Goal: Information Seeking & Learning: Learn about a topic

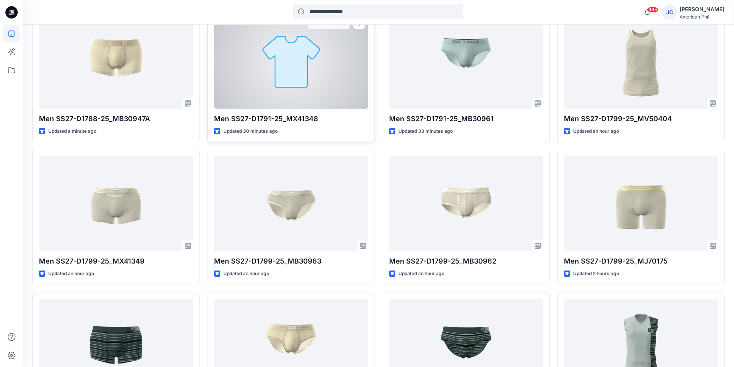
scroll to position [270, 0]
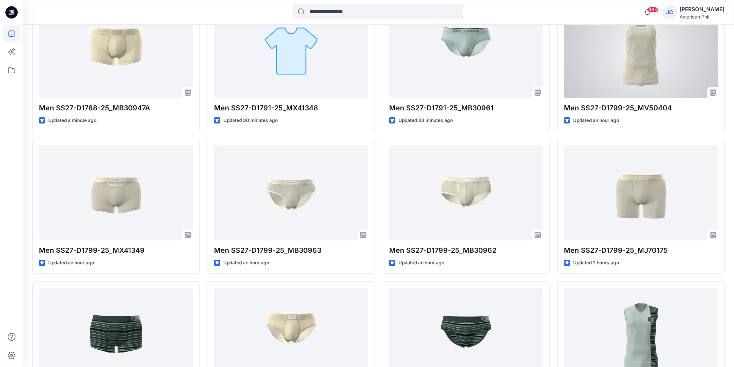
click at [635, 63] on div at bounding box center [641, 50] width 154 height 95
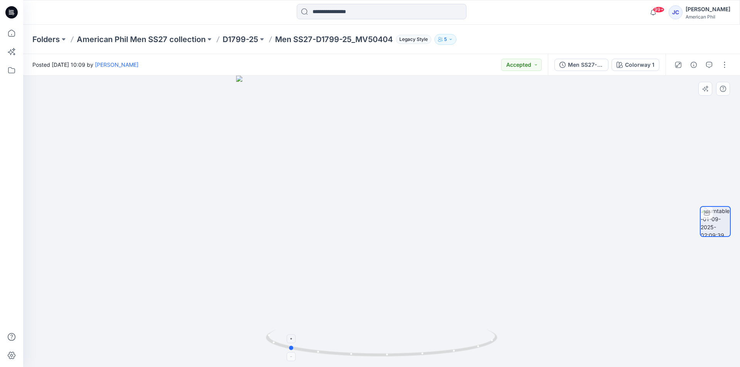
drag, startPoint x: 487, startPoint y: 346, endPoint x: 394, endPoint y: 348, distance: 93.4
click at [394, 348] on icon at bounding box center [382, 344] width 233 height 29
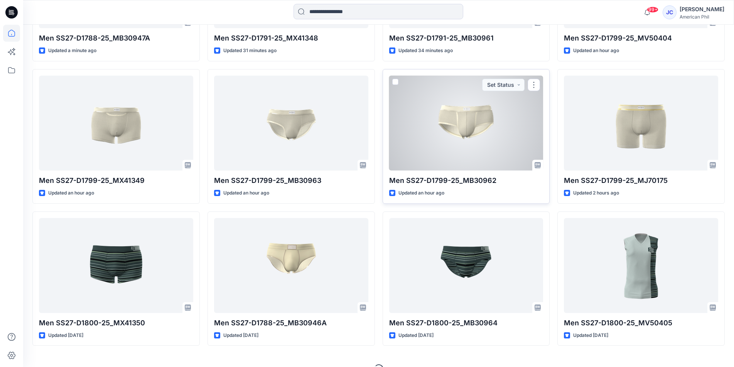
scroll to position [347, 0]
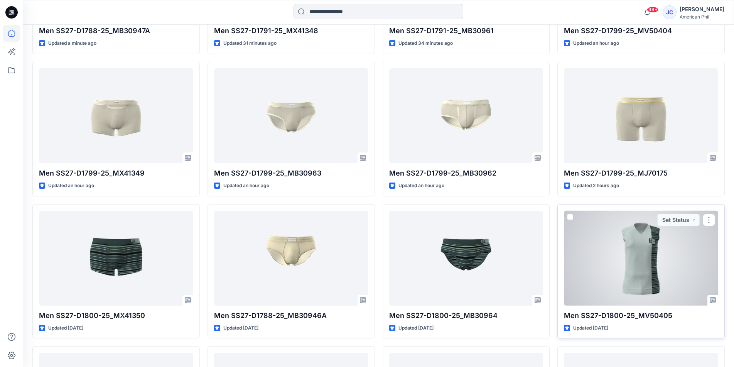
click at [637, 258] on div at bounding box center [641, 258] width 154 height 95
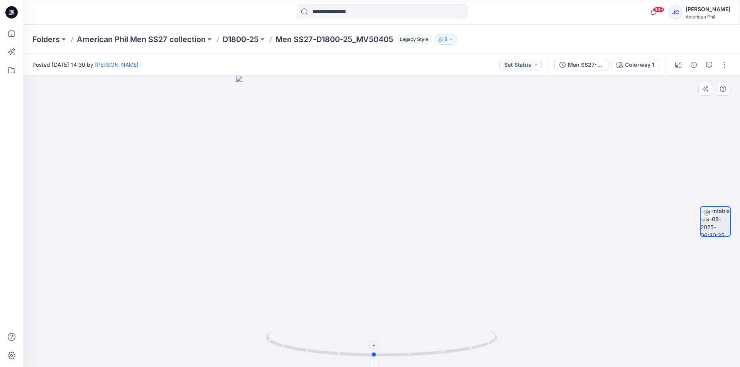
drag, startPoint x: 479, startPoint y: 347, endPoint x: 465, endPoint y: 349, distance: 13.6
click at [471, 348] on icon at bounding box center [382, 344] width 233 height 29
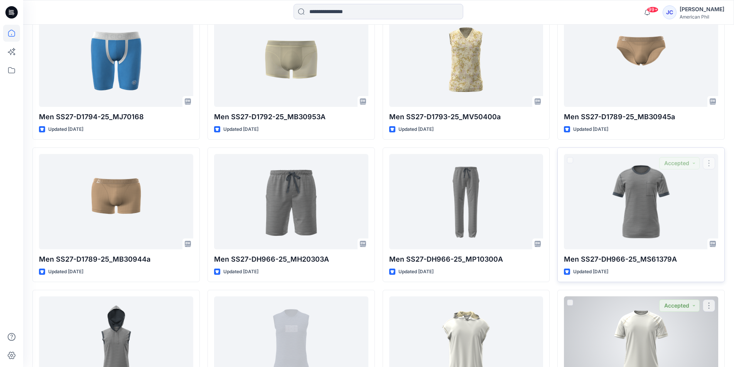
scroll to position [937, 0]
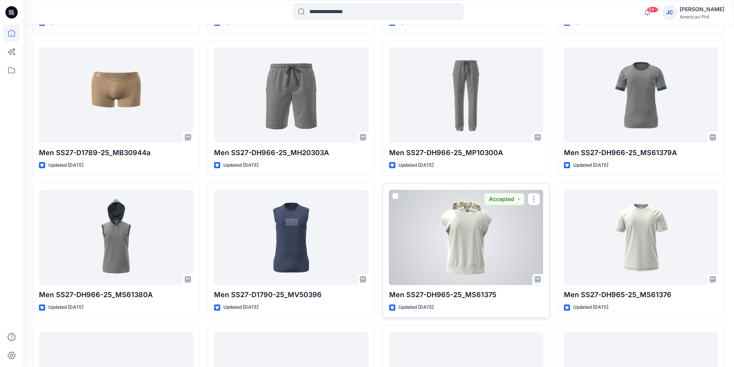
click at [468, 243] on div at bounding box center [466, 237] width 154 height 95
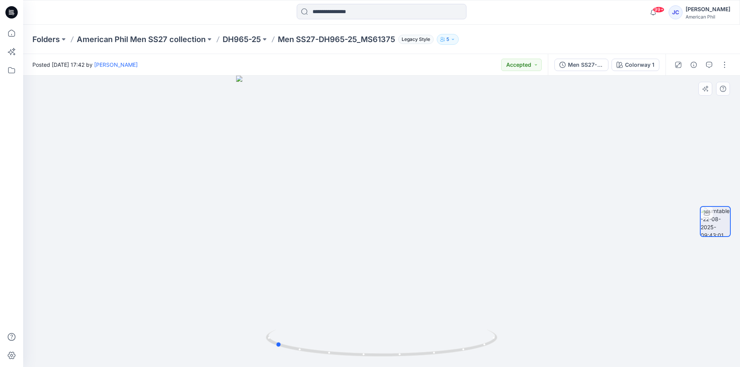
drag, startPoint x: 529, startPoint y: 172, endPoint x: 387, endPoint y: 189, distance: 143.1
click at [421, 165] on div at bounding box center [381, 221] width 717 height 291
drag, startPoint x: 485, startPoint y: 345, endPoint x: 397, endPoint y: 345, distance: 88.0
click at [397, 345] on icon at bounding box center [382, 344] width 233 height 29
drag, startPoint x: 413, startPoint y: 245, endPoint x: 419, endPoint y: 311, distance: 66.7
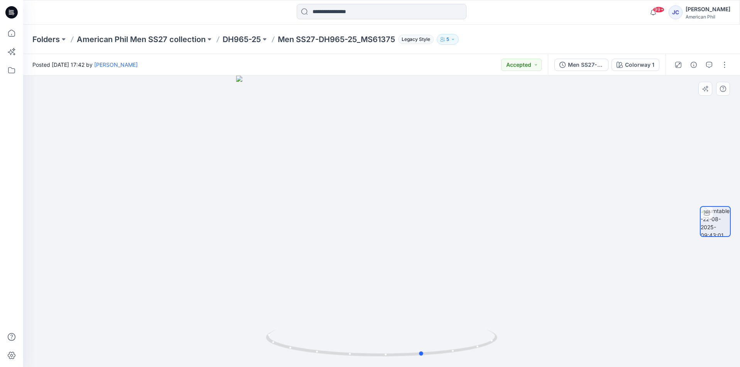
click at [419, 311] on div at bounding box center [381, 221] width 717 height 291
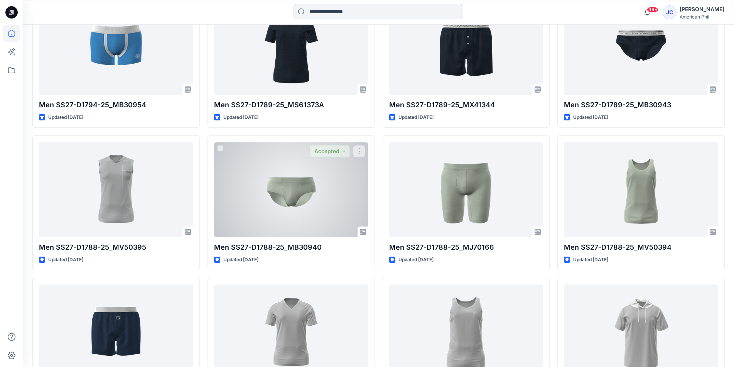
scroll to position [1791, 0]
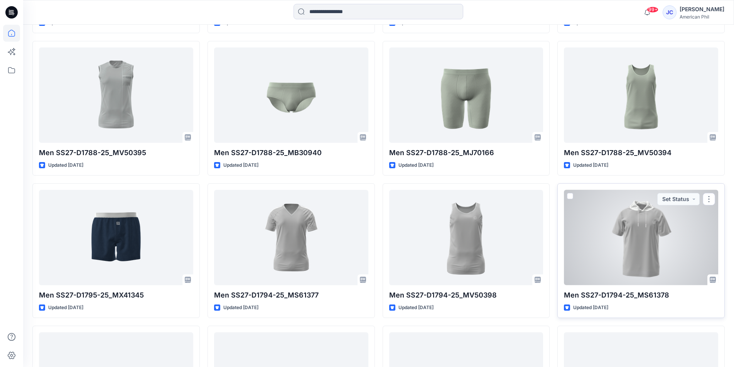
click at [640, 237] on div at bounding box center [641, 237] width 154 height 95
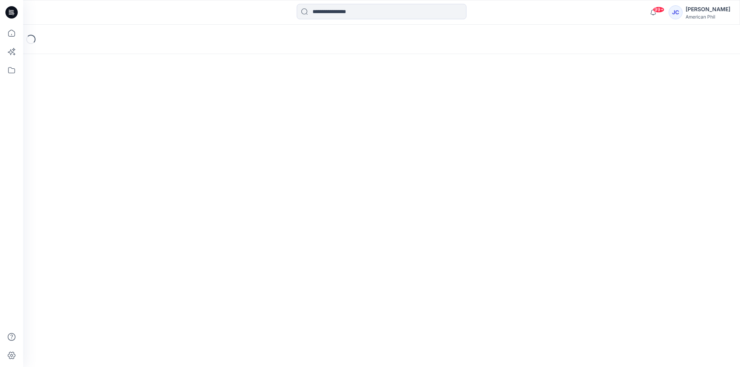
click at [640, 237] on div "Loading..." at bounding box center [381, 196] width 717 height 342
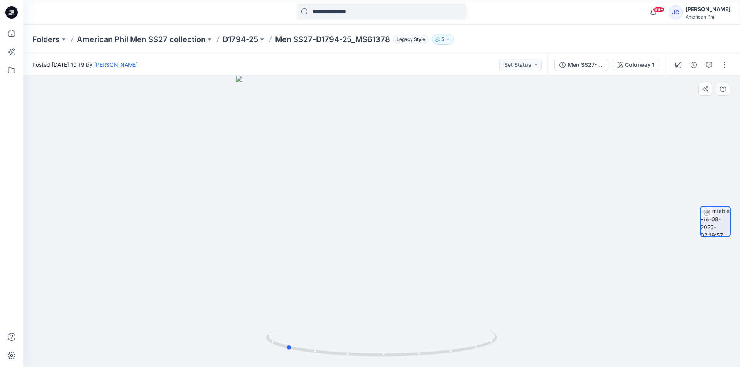
drag, startPoint x: 489, startPoint y: 255, endPoint x: 394, endPoint y: 254, distance: 95.7
click at [394, 254] on div at bounding box center [381, 221] width 717 height 291
drag, startPoint x: 430, startPoint y: 268, endPoint x: 343, endPoint y: 260, distance: 87.6
click at [343, 260] on div at bounding box center [381, 221] width 717 height 291
drag, startPoint x: 422, startPoint y: 236, endPoint x: 393, endPoint y: 236, distance: 28.9
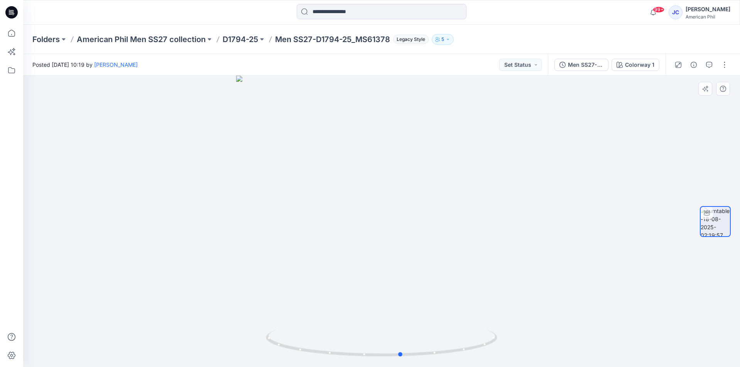
click at [393, 236] on div at bounding box center [381, 221] width 717 height 291
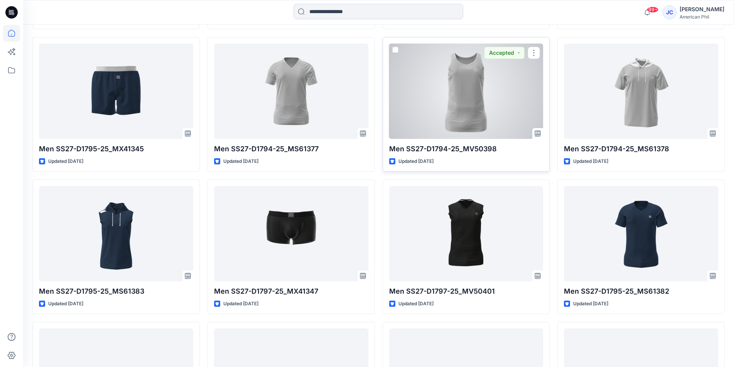
scroll to position [1984, 0]
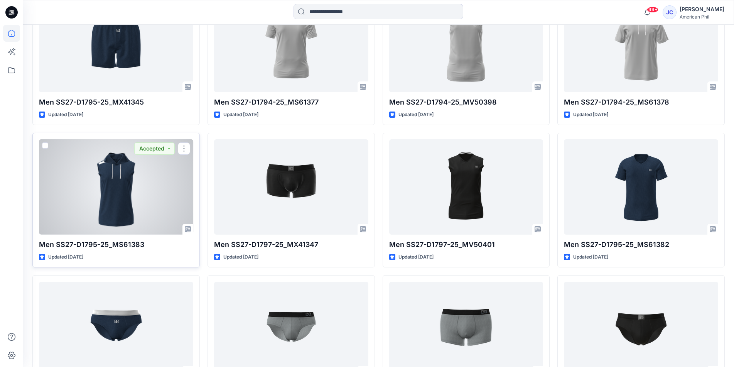
click at [83, 203] on div at bounding box center [116, 186] width 154 height 95
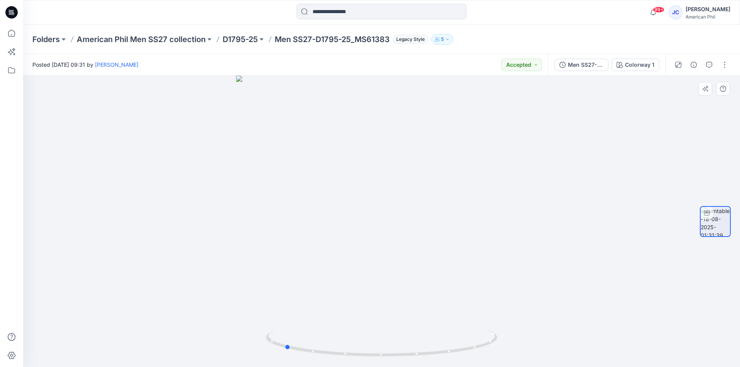
drag, startPoint x: 429, startPoint y: 233, endPoint x: 332, endPoint y: 217, distance: 98.6
click at [332, 217] on div at bounding box center [381, 221] width 717 height 291
drag, startPoint x: 418, startPoint y: 231, endPoint x: 304, endPoint y: 218, distance: 114.6
click at [304, 218] on div at bounding box center [381, 221] width 717 height 291
drag, startPoint x: 386, startPoint y: 141, endPoint x: 390, endPoint y: 214, distance: 72.7
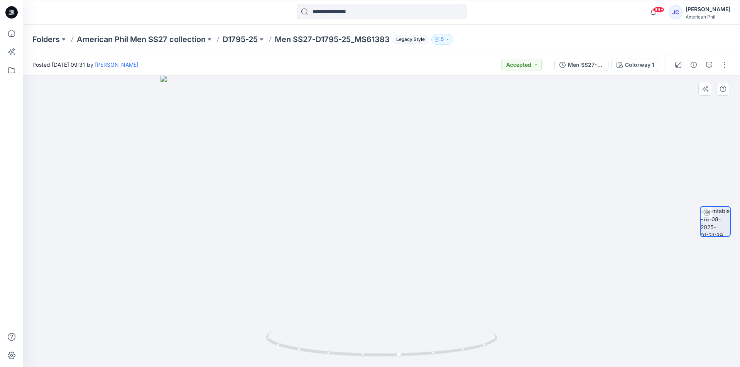
click at [391, 215] on img at bounding box center [382, 221] width 442 height 291
drag, startPoint x: 549, startPoint y: 200, endPoint x: 549, endPoint y: 122, distance: 77.6
click at [549, 122] on img at bounding box center [381, 180] width 752 height 374
drag, startPoint x: 610, startPoint y: 3, endPoint x: 535, endPoint y: 113, distance: 133.2
click at [535, 113] on img at bounding box center [381, 180] width 752 height 374
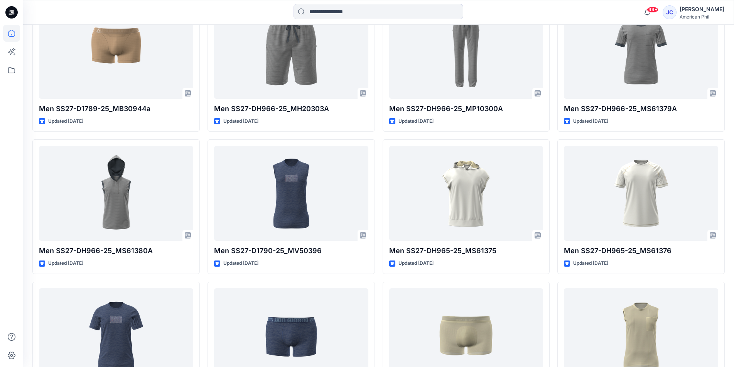
scroll to position [977, 0]
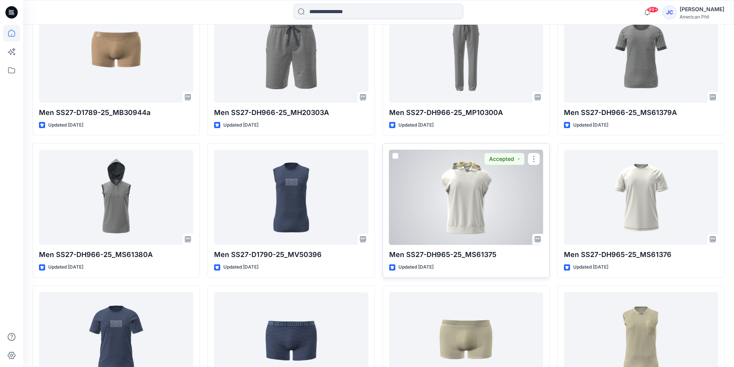
click at [473, 172] on div at bounding box center [466, 197] width 154 height 95
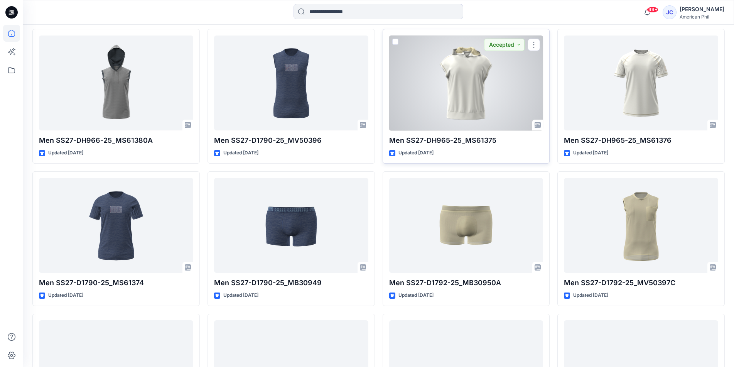
scroll to position [1085, 0]
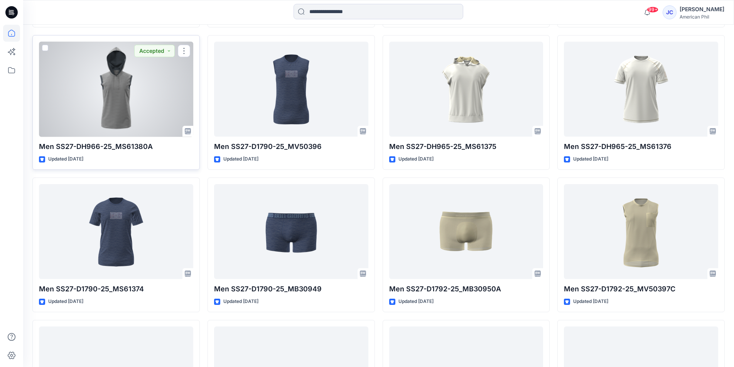
click at [109, 82] on div at bounding box center [116, 89] width 154 height 95
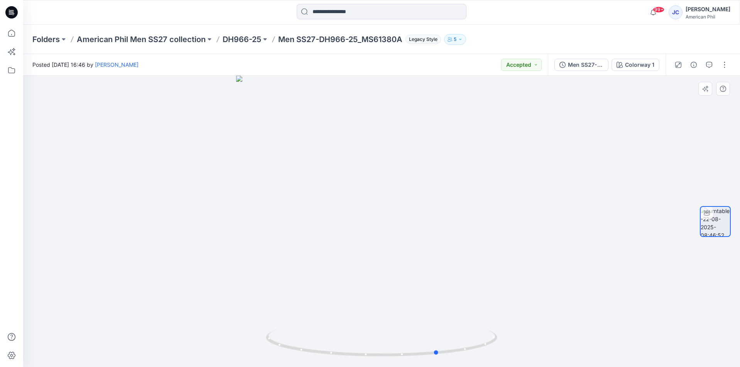
drag, startPoint x: 472, startPoint y: 333, endPoint x: 529, endPoint y: 311, distance: 61.1
click at [529, 311] on div at bounding box center [381, 221] width 717 height 291
drag, startPoint x: 465, startPoint y: 208, endPoint x: 439, endPoint y: 212, distance: 26.2
click at [439, 212] on img at bounding box center [381, 204] width 367 height 325
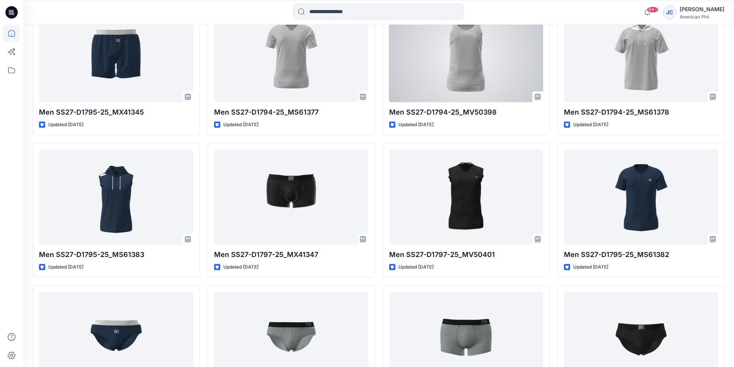
scroll to position [1982, 0]
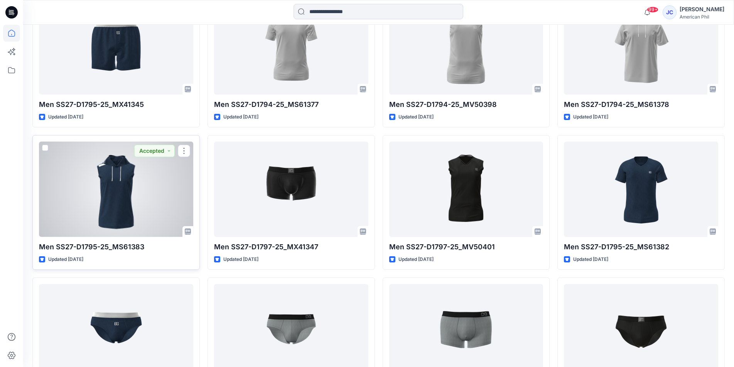
click at [134, 199] on div at bounding box center [116, 189] width 154 height 95
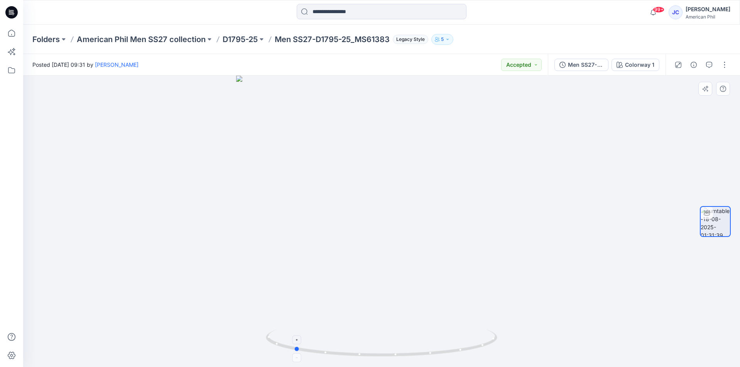
drag, startPoint x: 451, startPoint y: 354, endPoint x: 364, endPoint y: 351, distance: 87.7
click at [364, 351] on icon at bounding box center [382, 344] width 233 height 29
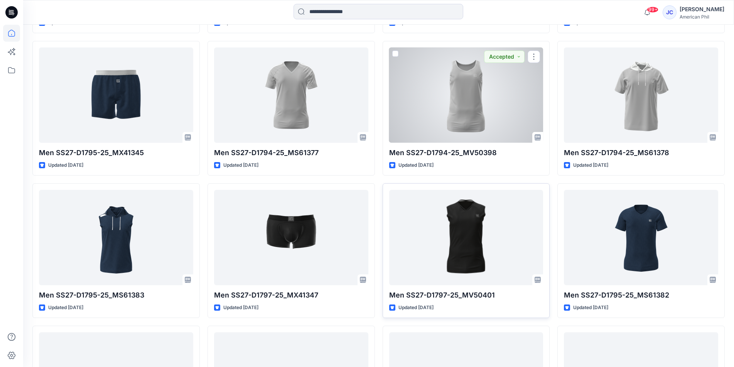
scroll to position [1951, 0]
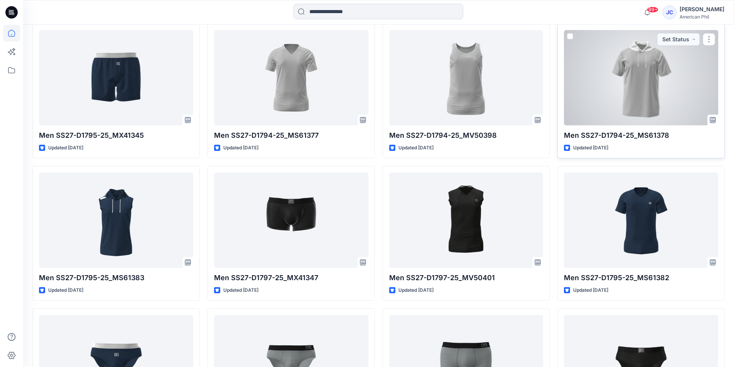
click at [652, 64] on div at bounding box center [641, 77] width 154 height 95
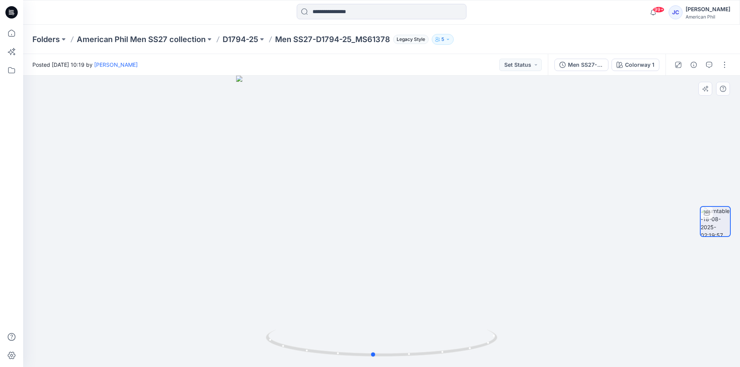
drag, startPoint x: 426, startPoint y: 149, endPoint x: 418, endPoint y: 151, distance: 8.9
click at [418, 151] on div at bounding box center [381, 221] width 717 height 291
